Goal: Register for event/course

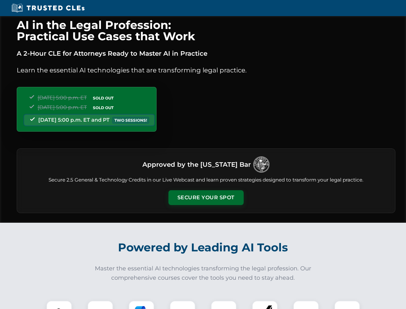
click at [206, 197] on button "Secure Your Spot" at bounding box center [205, 197] width 75 height 15
click at [59, 304] on img at bounding box center [59, 313] width 19 height 19
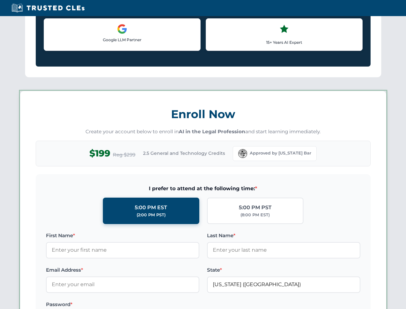
click at [141, 304] on label "Password *" at bounding box center [122, 304] width 153 height 8
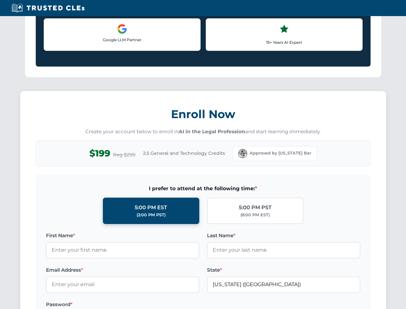
scroll to position [631, 0]
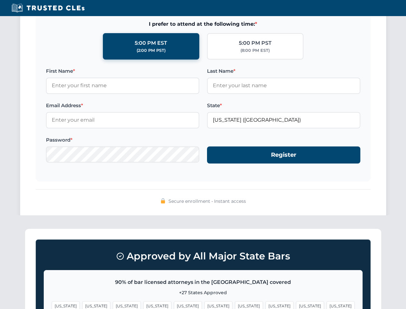
click at [296, 304] on span "[US_STATE]" at bounding box center [310, 305] width 28 height 9
